Goal: Task Accomplishment & Management: Manage account settings

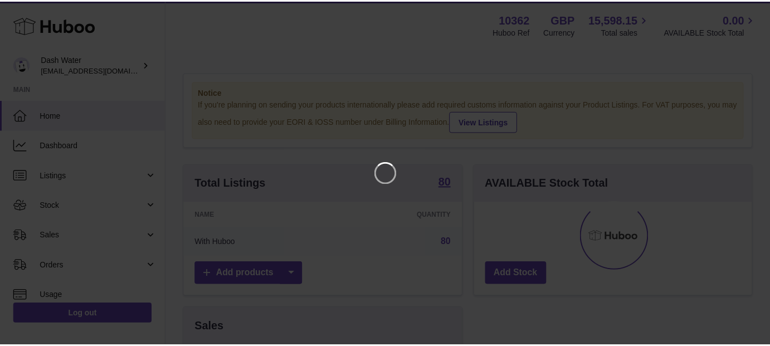
scroll to position [174, 281]
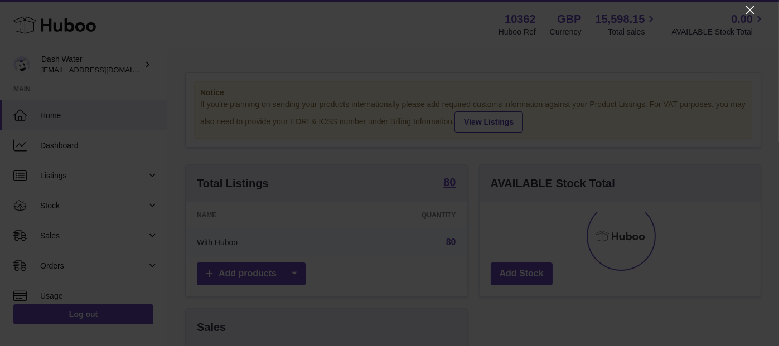
click at [747, 5] on icon "Close" at bounding box center [749, 9] width 13 height 13
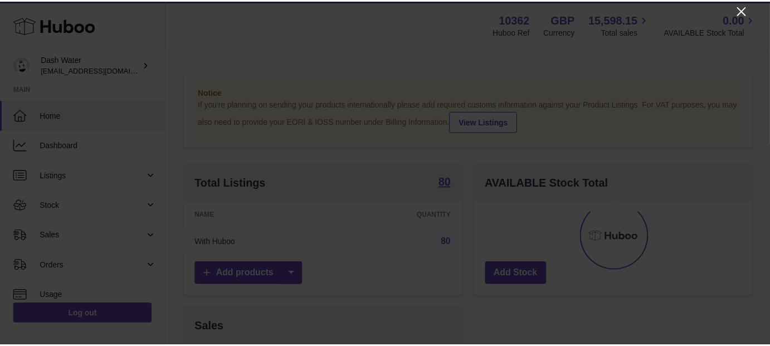
scroll to position [557308, 557204]
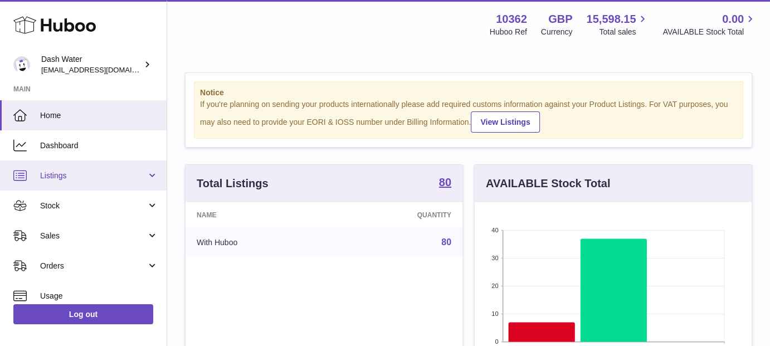
click at [83, 171] on span "Listings" at bounding box center [93, 176] width 106 height 11
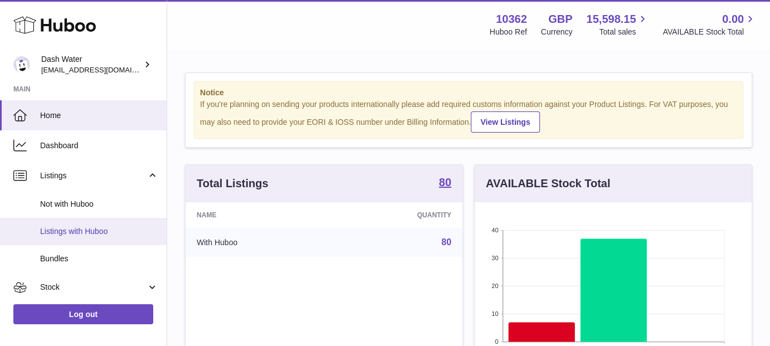
click at [62, 231] on span "Listings with Huboo" at bounding box center [99, 231] width 118 height 11
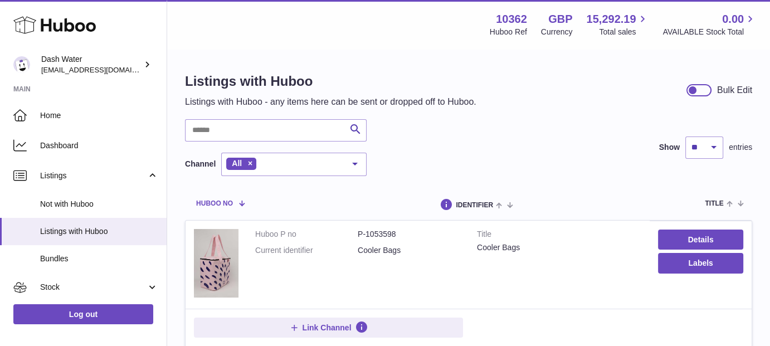
click at [242, 205] on span at bounding box center [237, 202] width 9 height 9
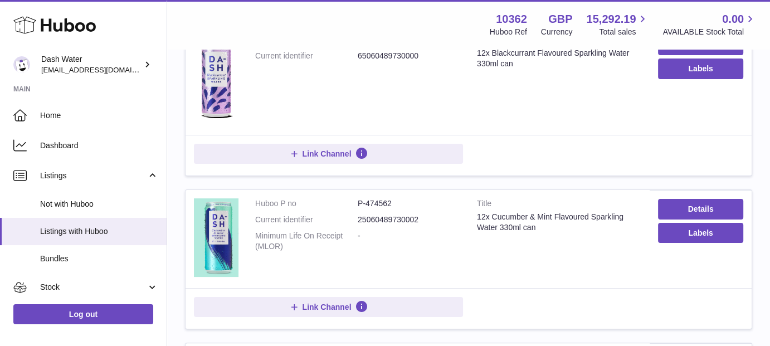
scroll to position [192, 0]
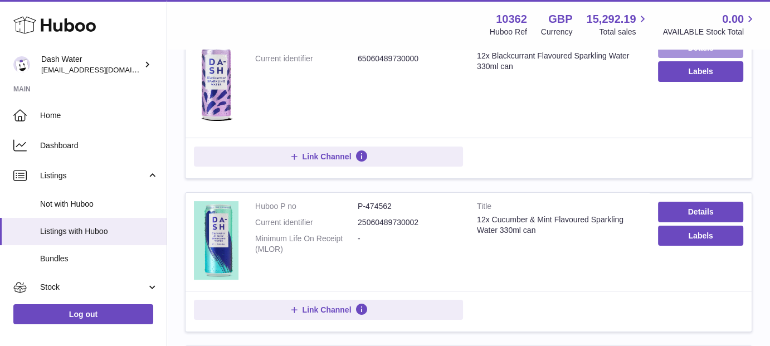
click at [675, 54] on link "Details" at bounding box center [700, 48] width 85 height 20
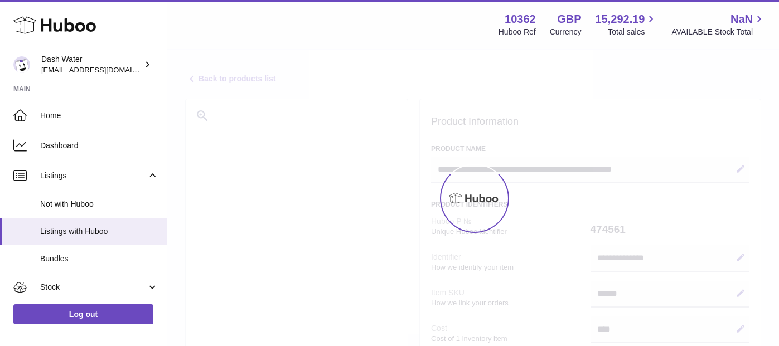
select select "***"
select select "****"
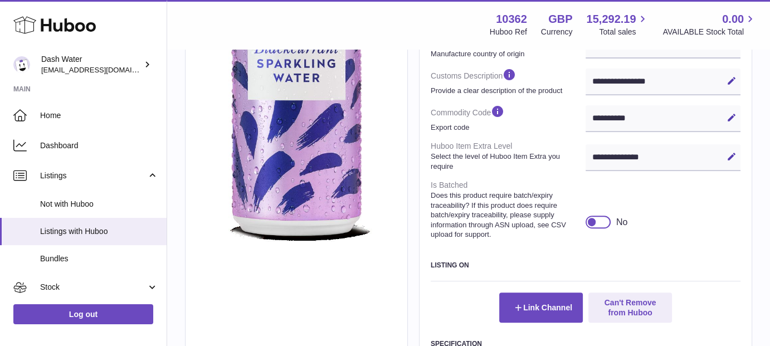
scroll to position [467, 0]
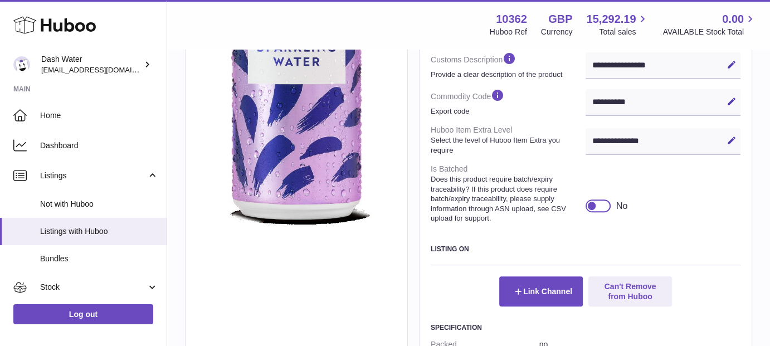
click at [593, 207] on div at bounding box center [592, 206] width 10 height 10
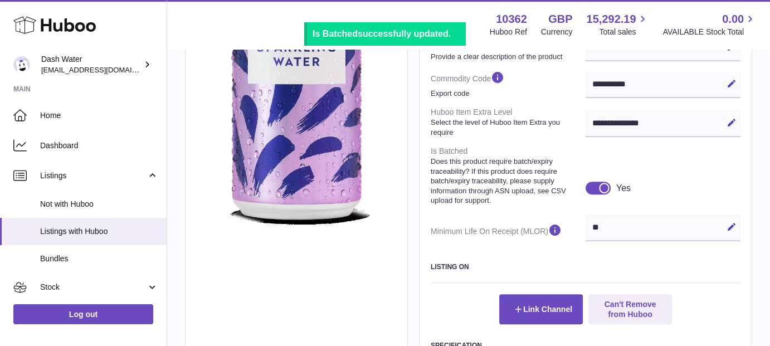
scroll to position [575, 0]
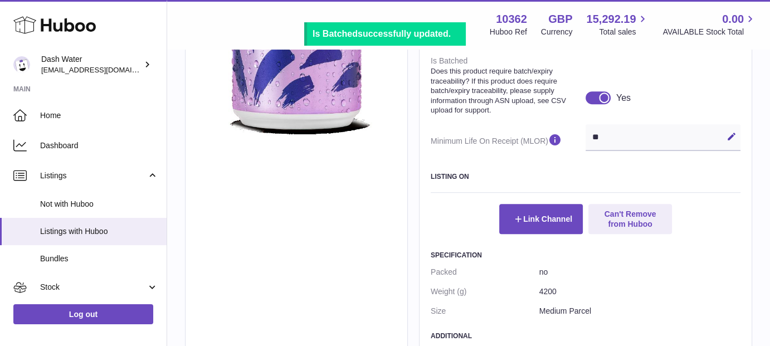
click at [597, 139] on div "** Edit Cancel Save" at bounding box center [663, 137] width 155 height 27
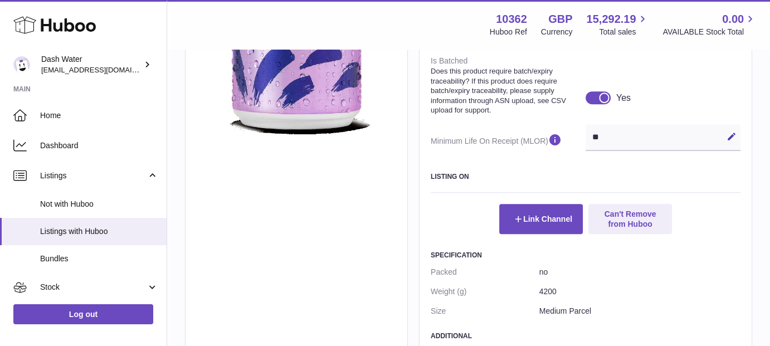
click at [645, 148] on div "** Edit Cancel Save" at bounding box center [663, 137] width 155 height 27
click at [727, 135] on icon at bounding box center [732, 137] width 10 height 10
type input "*"
click at [733, 137] on icon at bounding box center [732, 137] width 10 height 10
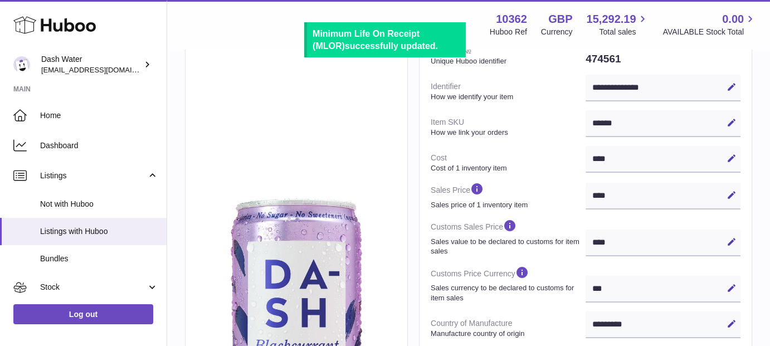
scroll to position [0, 0]
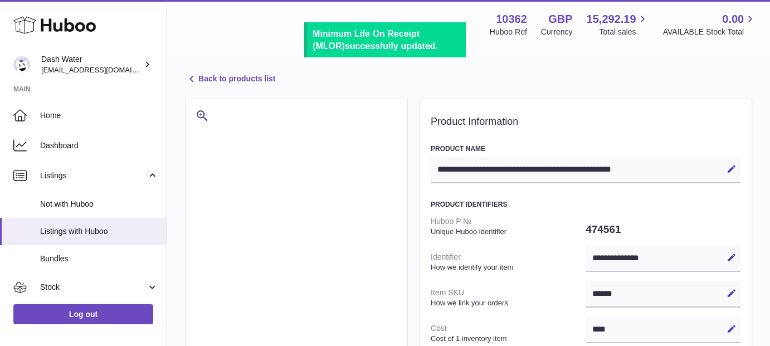
click at [248, 85] on link "Back to products list" at bounding box center [230, 78] width 90 height 13
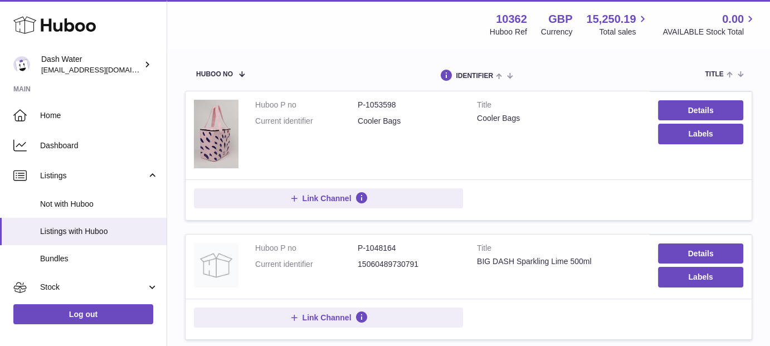
scroll to position [103, 0]
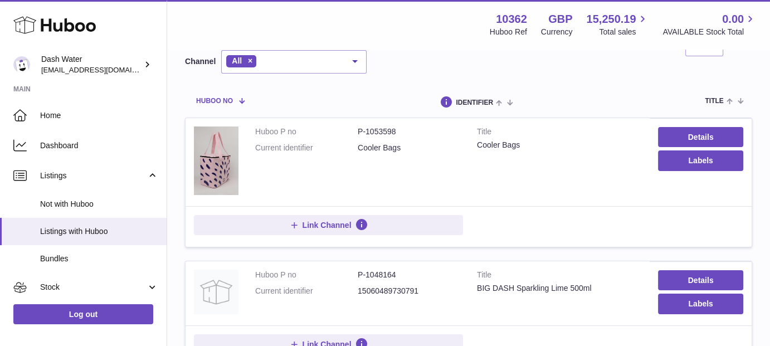
click at [227, 98] on span "Huboo no" at bounding box center [214, 101] width 37 height 7
